Goal: Navigation & Orientation: Find specific page/section

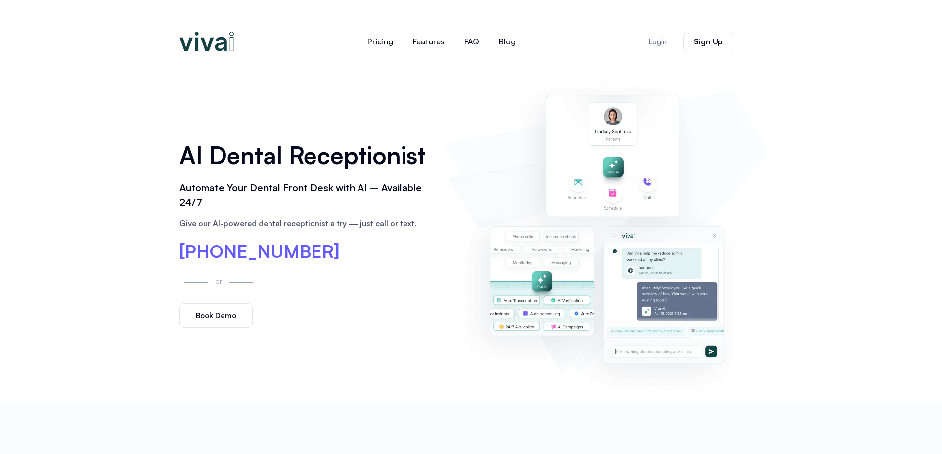
scroll to position [4628, 0]
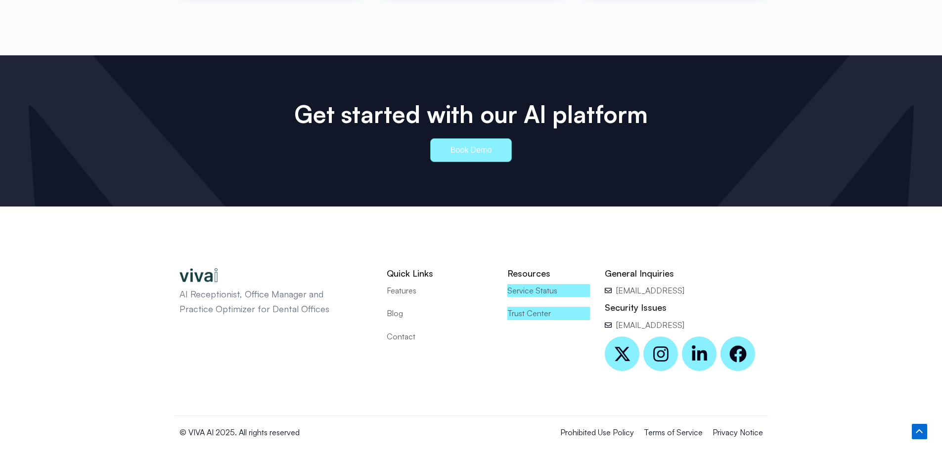
click at [394, 330] on span "Contact" at bounding box center [401, 336] width 29 height 13
click at [397, 330] on span "Contact" at bounding box center [401, 336] width 29 height 13
click at [404, 330] on span "Contact" at bounding box center [401, 336] width 29 height 13
drag, startPoint x: 404, startPoint y: 322, endPoint x: 404, endPoint y: 329, distance: 6.4
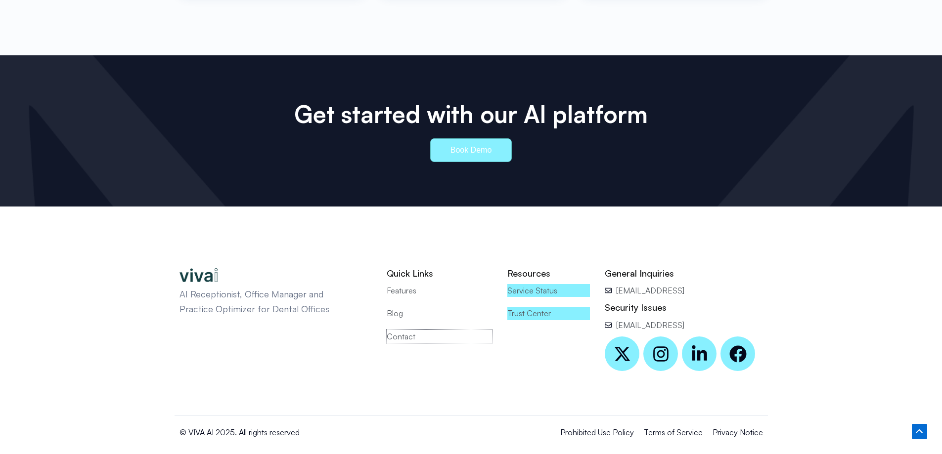
click at [404, 329] on div "Quick Links Features Blog Contact" at bounding box center [440, 320] width 116 height 114
click at [727, 426] on span "Privacy Notice" at bounding box center [738, 432] width 50 height 13
